Goal: Task Accomplishment & Management: Manage account settings

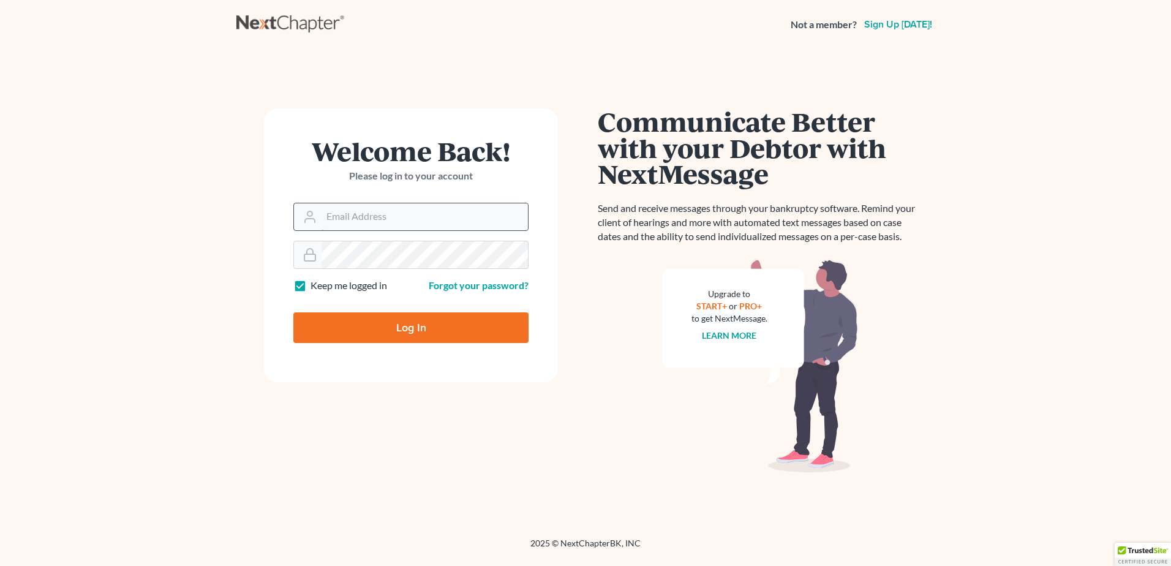
click at [370, 216] on input "Email Address" at bounding box center [424, 216] width 206 height 27
type input "[PERSON_NAME][EMAIL_ADDRESS][DOMAIN_NAME]"
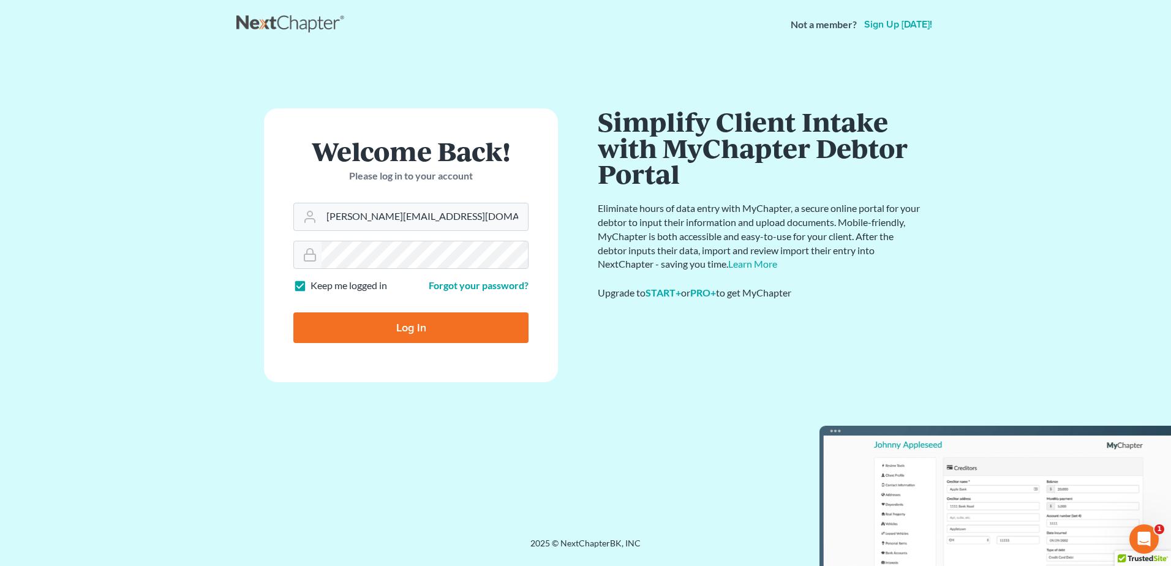
click at [433, 325] on input "Log In" at bounding box center [410, 327] width 235 height 31
type input "Thinking..."
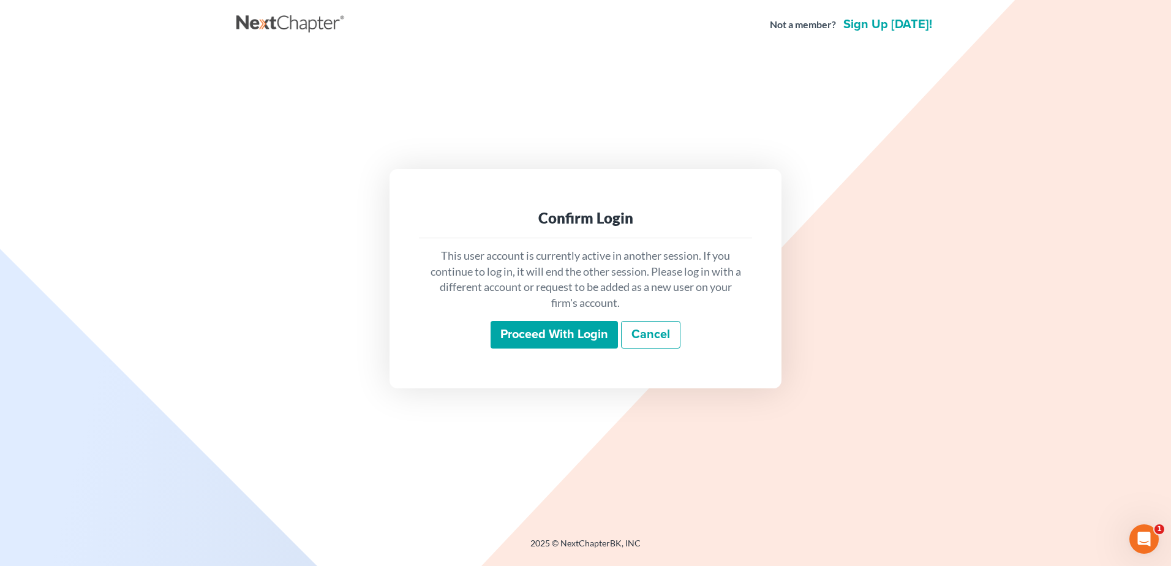
click at [514, 337] on input "Proceed with login" at bounding box center [553, 335] width 127 height 28
